Goal: Task Accomplishment & Management: Use online tool/utility

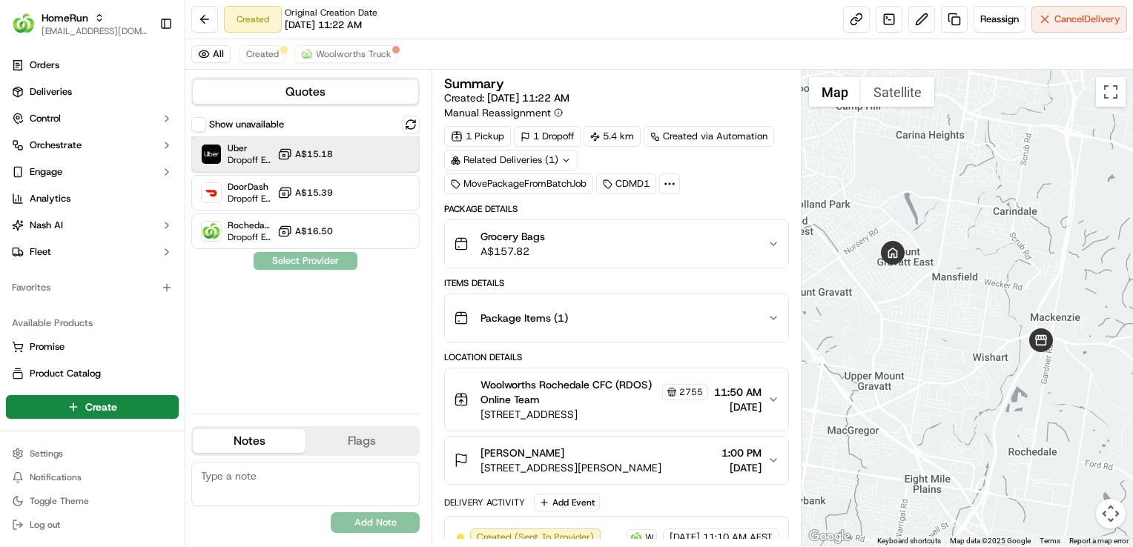
click at [354, 144] on div "Uber Dropoff ETA 1 hour A$15.18" at bounding box center [305, 154] width 228 height 36
drag, startPoint x: 345, startPoint y: 260, endPoint x: 361, endPoint y: 259, distance: 15.6
click at [345, 260] on button "Assign Provider" at bounding box center [305, 261] width 105 height 18
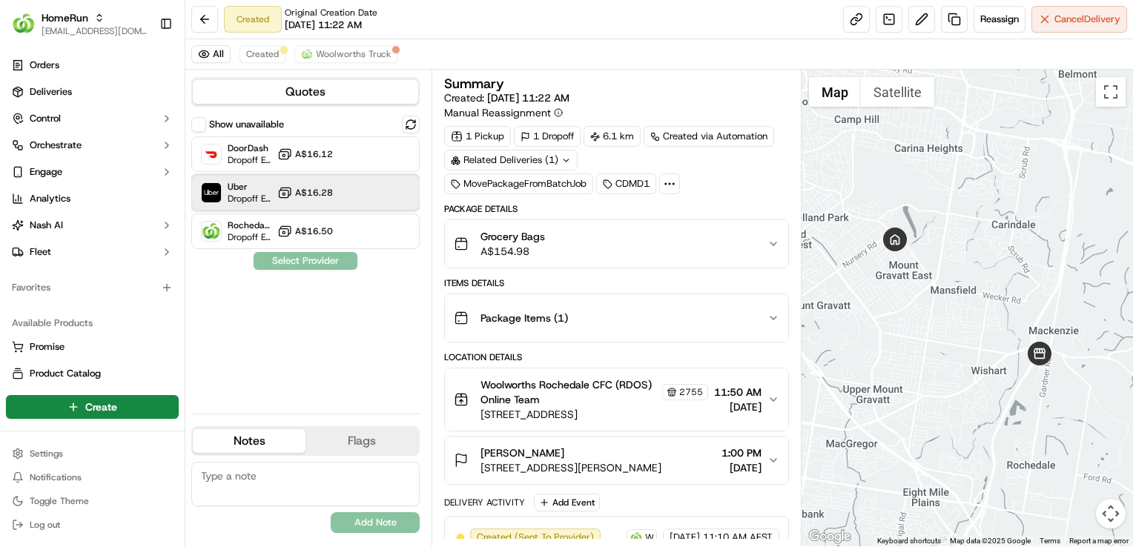
click at [351, 185] on div "Uber Dropoff ETA 1 hour A$16.28" at bounding box center [305, 193] width 228 height 36
click at [350, 268] on button "Assign Provider" at bounding box center [305, 261] width 105 height 18
